Goal: Task Accomplishment & Management: Manage account settings

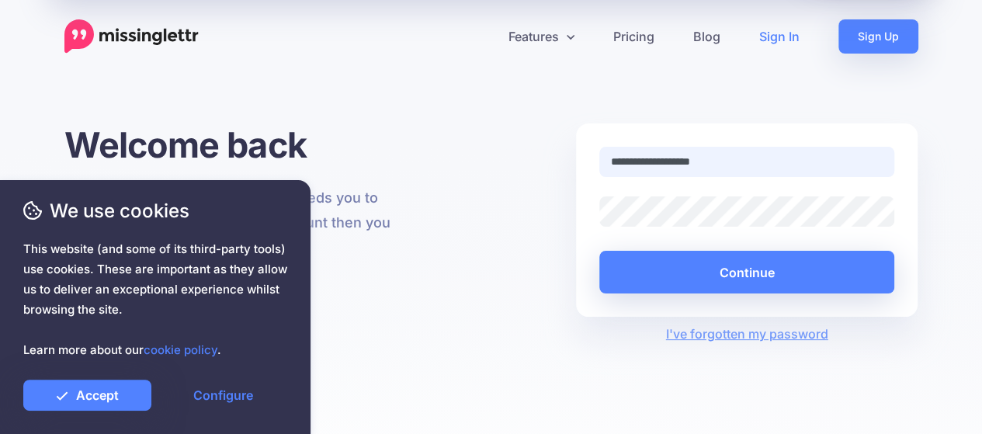
type input "**********"
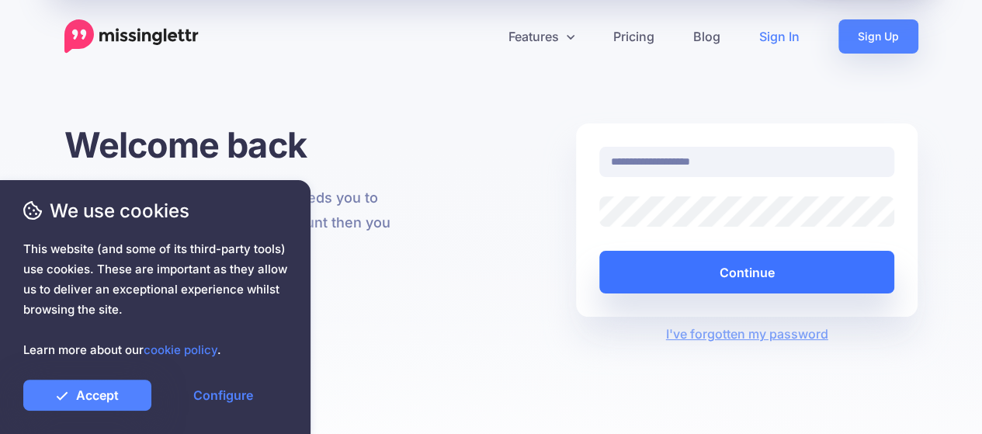
click at [674, 262] on button "Continue" at bounding box center [747, 272] width 296 height 43
